Goal: Task Accomplishment & Management: Complete application form

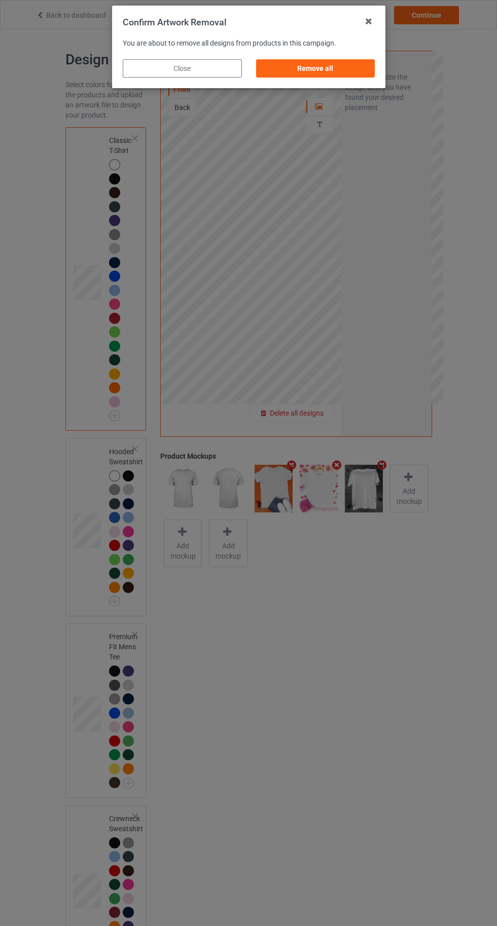
click at [317, 63] on div "Remove all" at bounding box center [314, 68] width 119 height 18
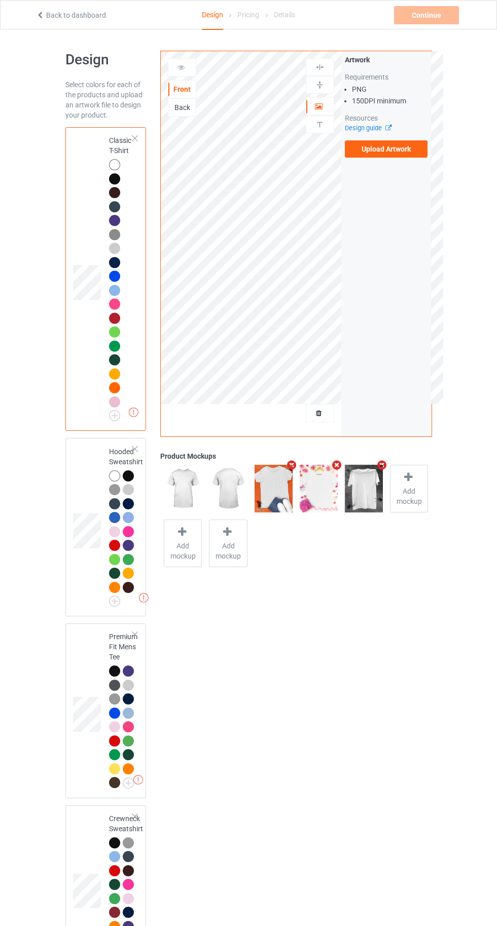
click at [387, 153] on label "Upload Artwork" at bounding box center [386, 148] width 83 height 17
click at [0, 0] on input "Upload Artwork" at bounding box center [0, 0] width 0 height 0
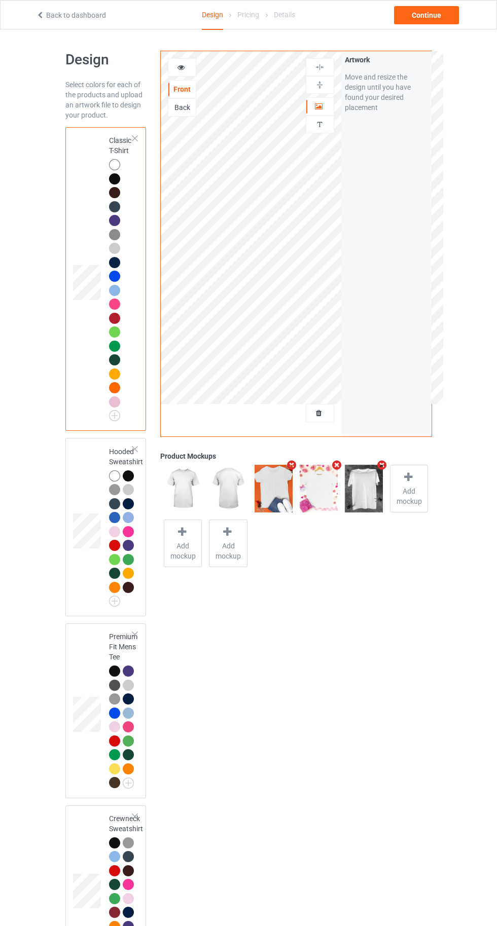
click at [190, 61] on div at bounding box center [182, 67] width 28 height 18
click at [186, 65] on div at bounding box center [181, 67] width 27 height 10
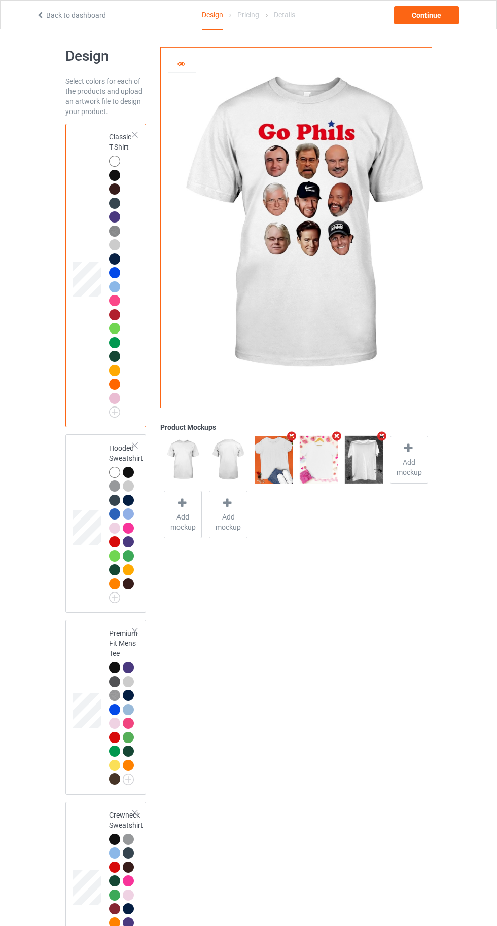
scroll to position [4, 0]
click at [420, 22] on div "Continue" at bounding box center [426, 15] width 65 height 18
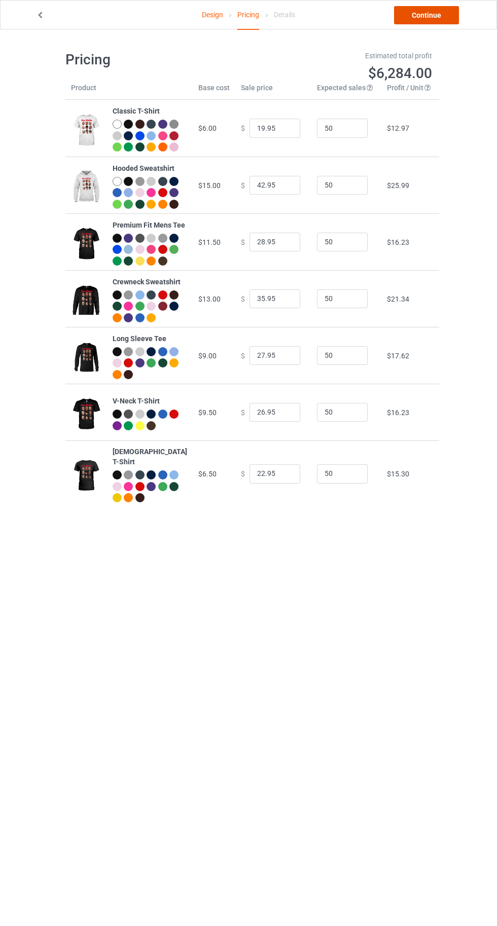
click at [418, 19] on link "Continue" at bounding box center [426, 15] width 65 height 18
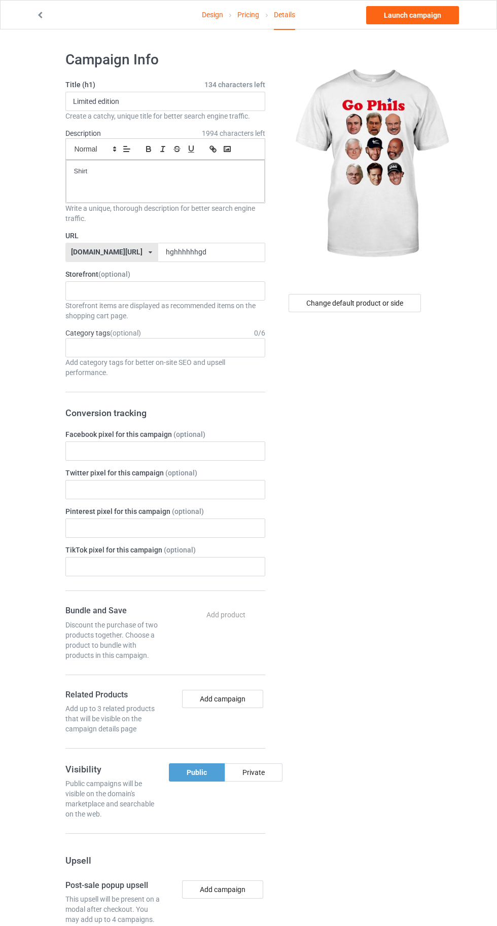
click at [220, 273] on form "Title (h1) 134 characters left Limited edition Create a catchy, unique title fo…" at bounding box center [165, 595] width 200 height 1031
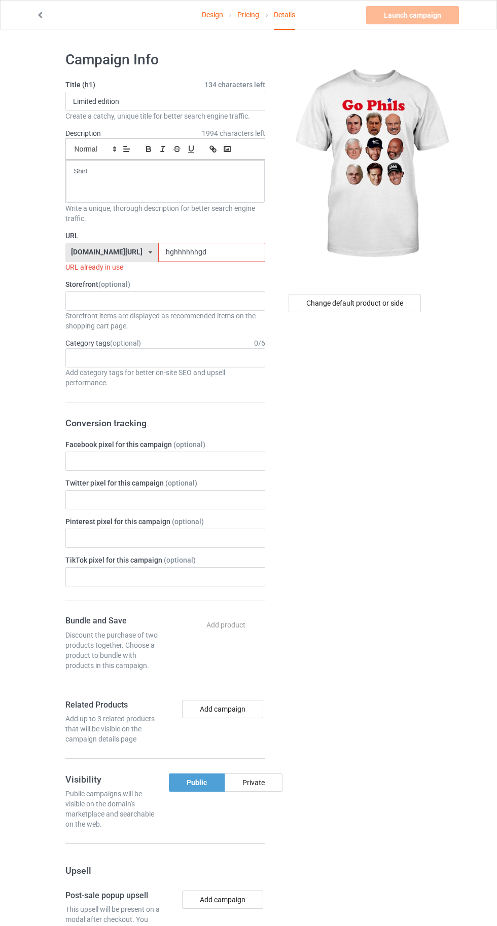
click at [207, 251] on input "hghhhhhhgd" at bounding box center [211, 252] width 107 height 19
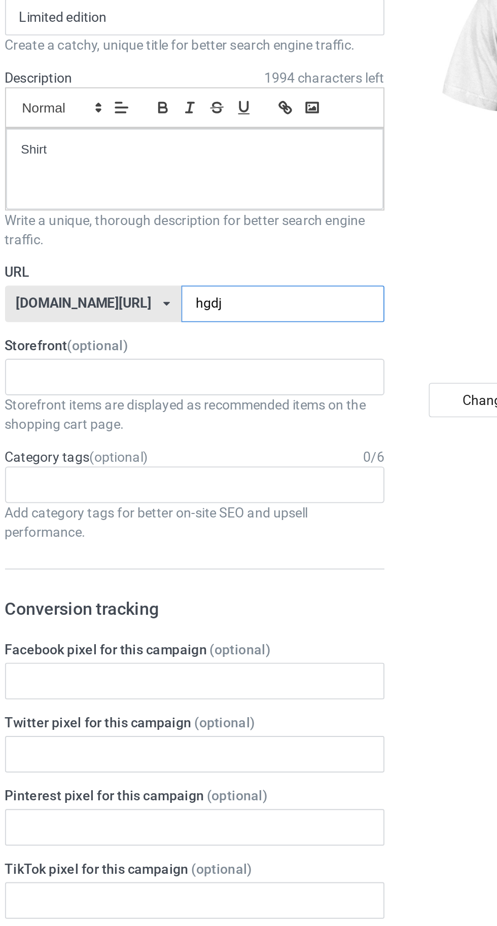
type input "hgdjh"
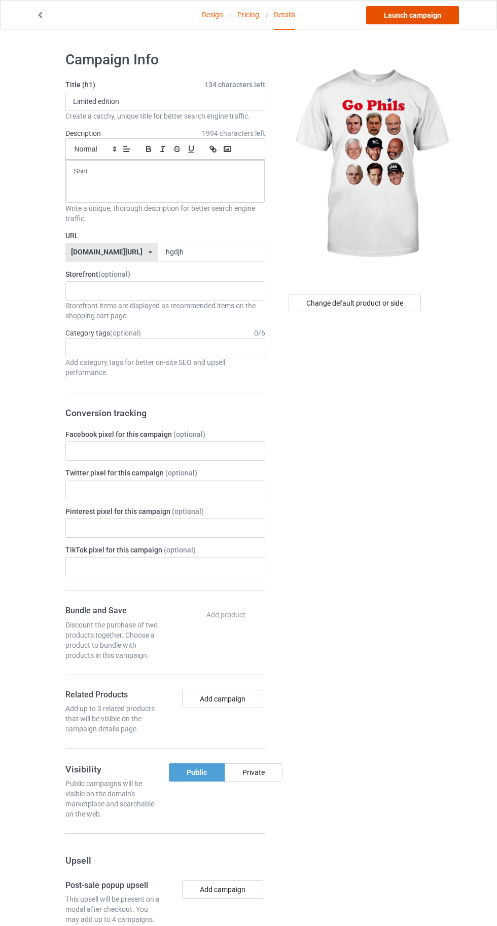
click at [393, 20] on link "Launch campaign" at bounding box center [412, 15] width 93 height 18
